Goal: Check status: Check status

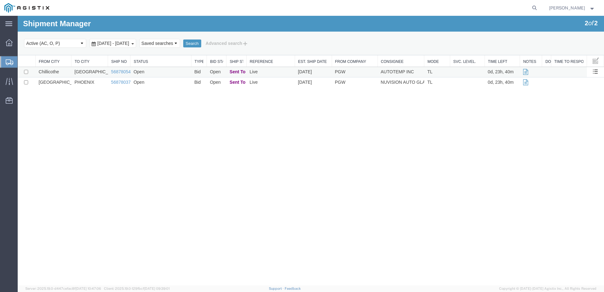
click at [164, 76] on td "Open" at bounding box center [161, 72] width 61 height 10
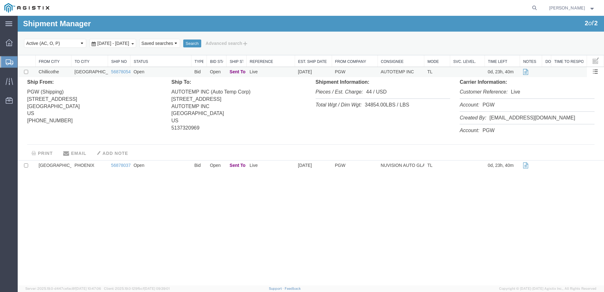
click at [164, 76] on td "Open" at bounding box center [161, 72] width 61 height 10
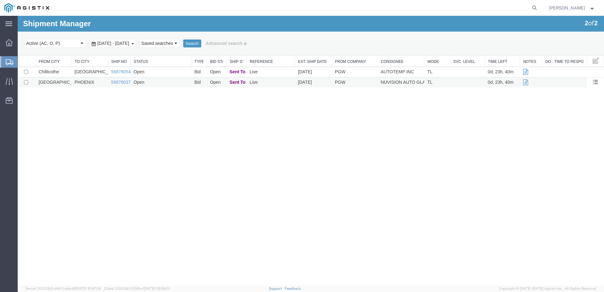
click at [153, 81] on td "Open" at bounding box center [161, 82] width 61 height 10
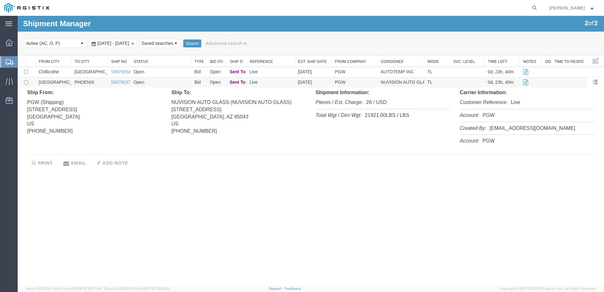
click at [153, 81] on td "Open" at bounding box center [161, 82] width 61 height 10
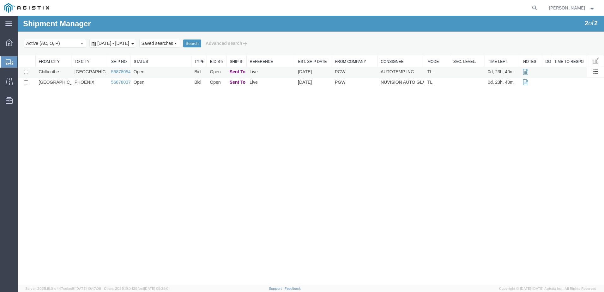
click at [161, 73] on td "Open" at bounding box center [161, 72] width 61 height 10
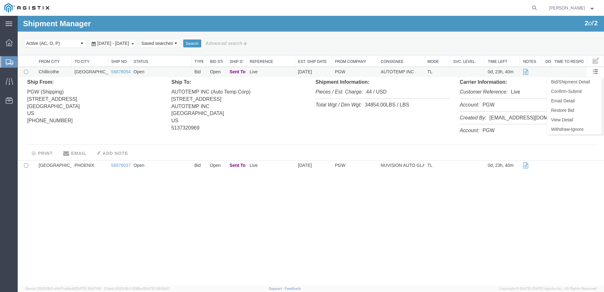
click at [596, 72] on span at bounding box center [595, 71] width 5 height 5
click at [588, 81] on link "Bid/Shipment Detail" at bounding box center [574, 81] width 55 height 9
